Goal: Transaction & Acquisition: Download file/media

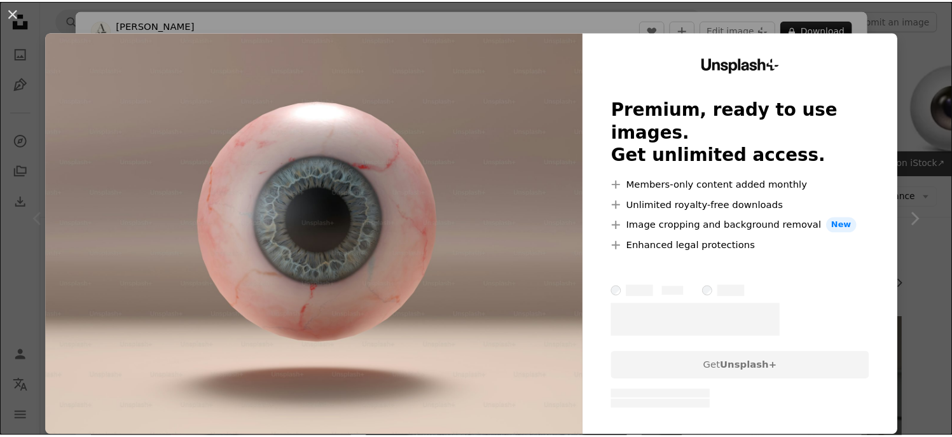
scroll to position [318, 0]
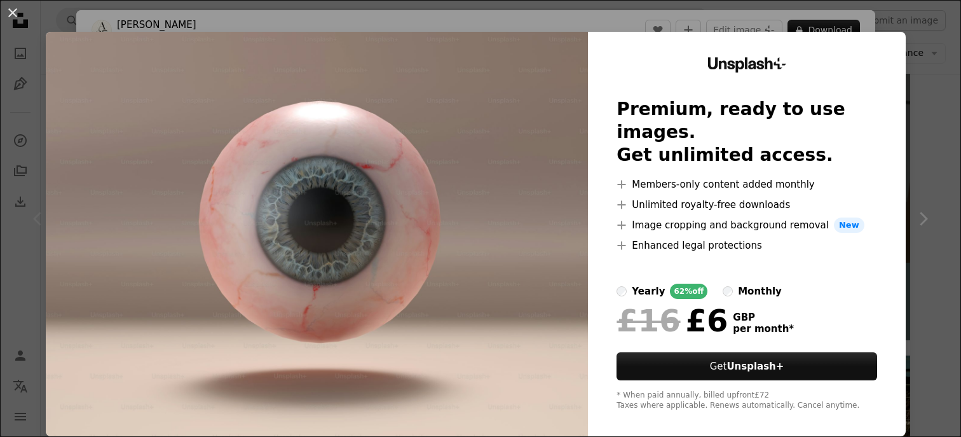
click at [933, 78] on div "An X shape Unsplash+ Premium, ready to use images. Get unlimited access. A plus…" at bounding box center [480, 218] width 961 height 437
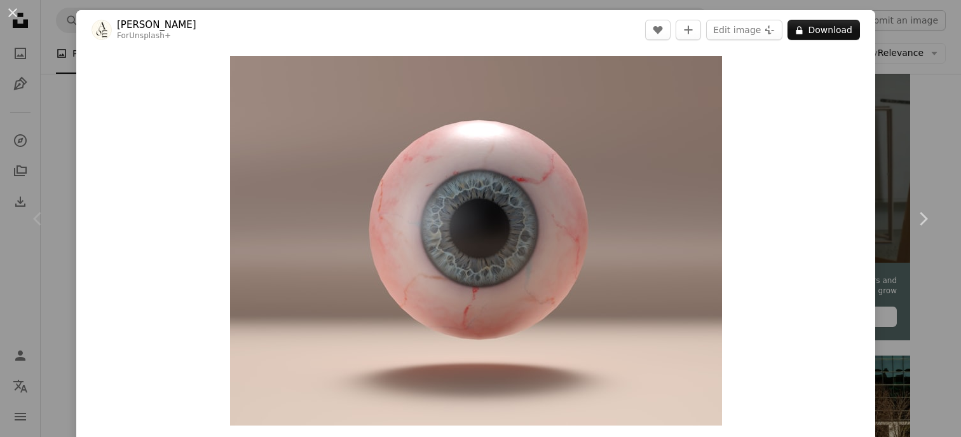
click at [891, 31] on div "An X shape Chevron left Chevron right [PERSON_NAME] For Unsplash+ A heart A plu…" at bounding box center [480, 218] width 961 height 437
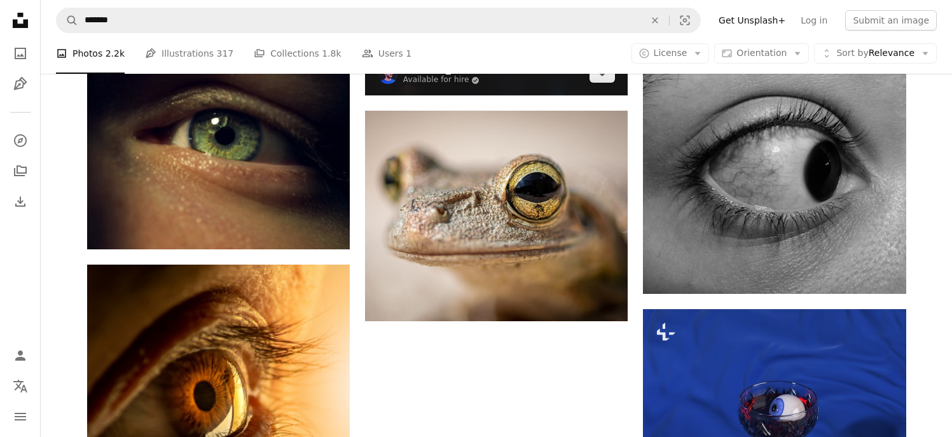
scroll to position [1526, 0]
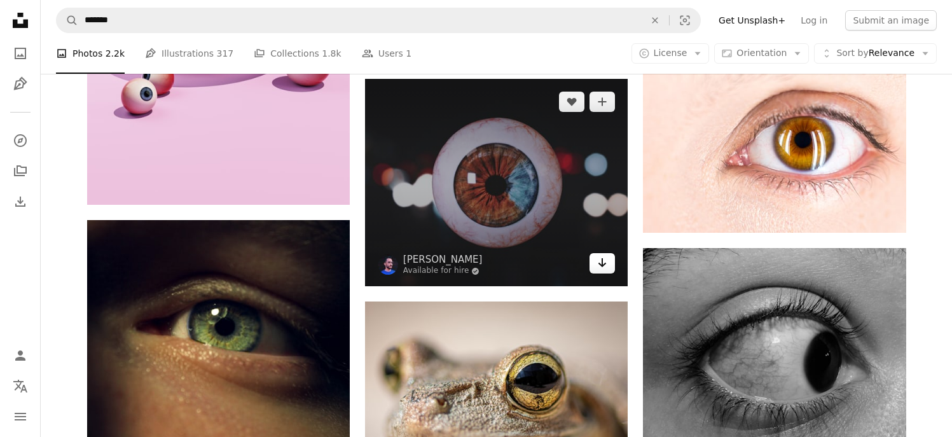
click at [598, 265] on icon "Arrow pointing down" at bounding box center [602, 262] width 10 height 15
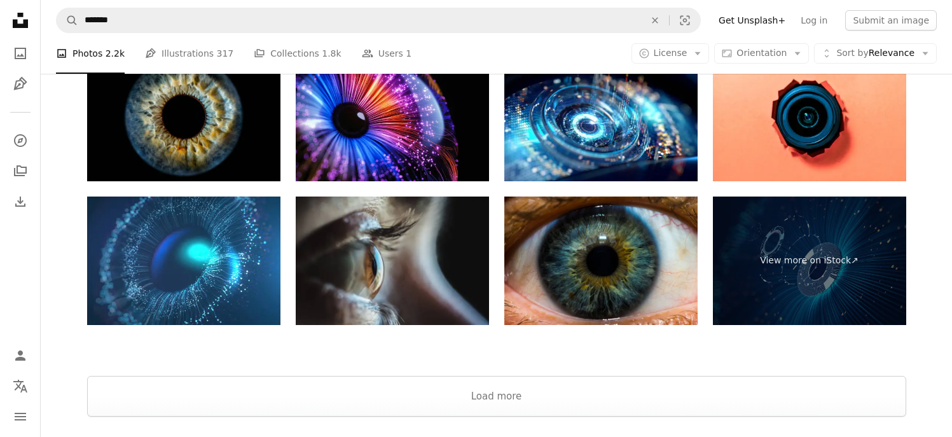
scroll to position [2542, 0]
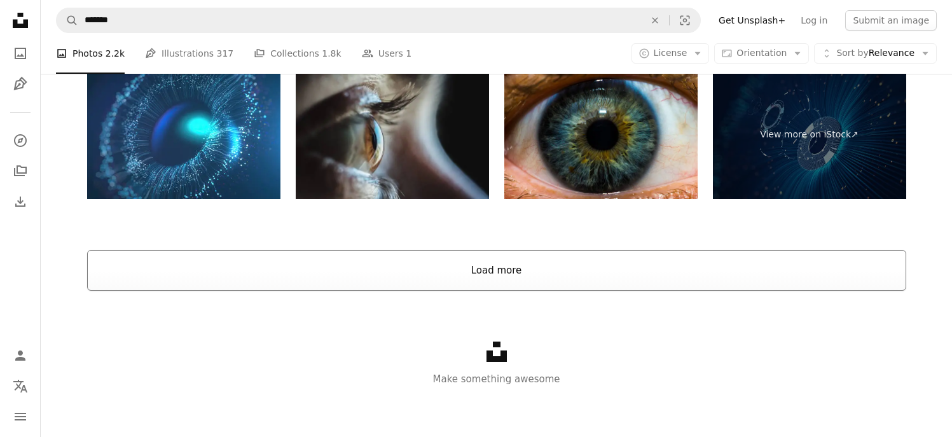
click at [520, 276] on button "Load more" at bounding box center [496, 270] width 819 height 41
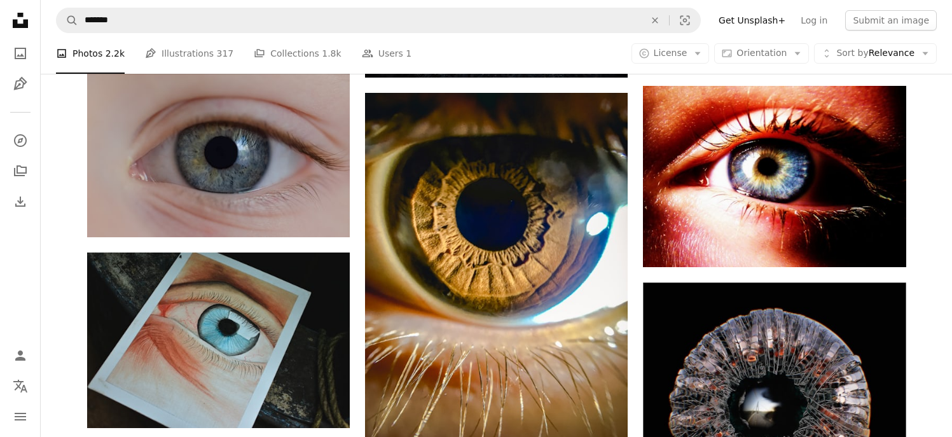
scroll to position [17293, 0]
